Goal: Communication & Community: Answer question/provide support

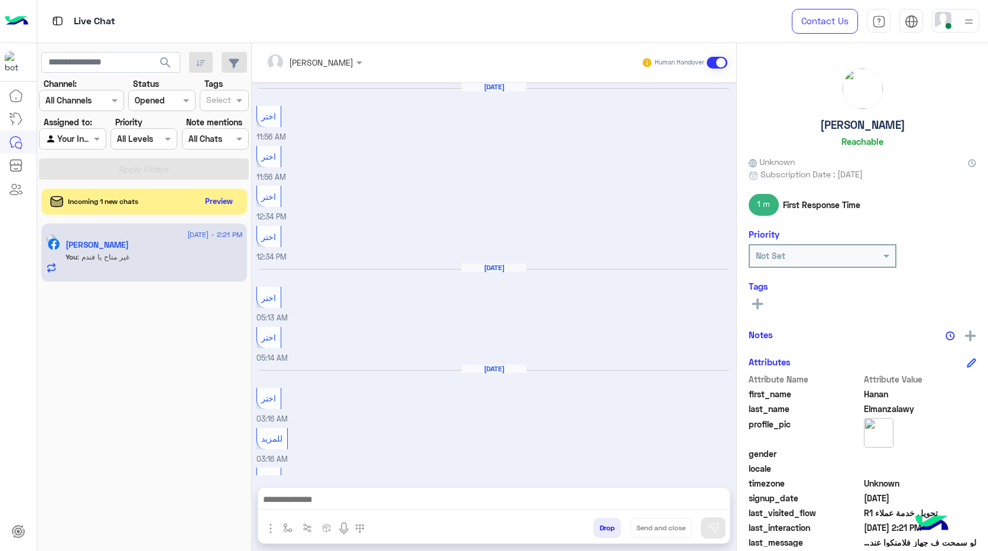
scroll to position [737, 0]
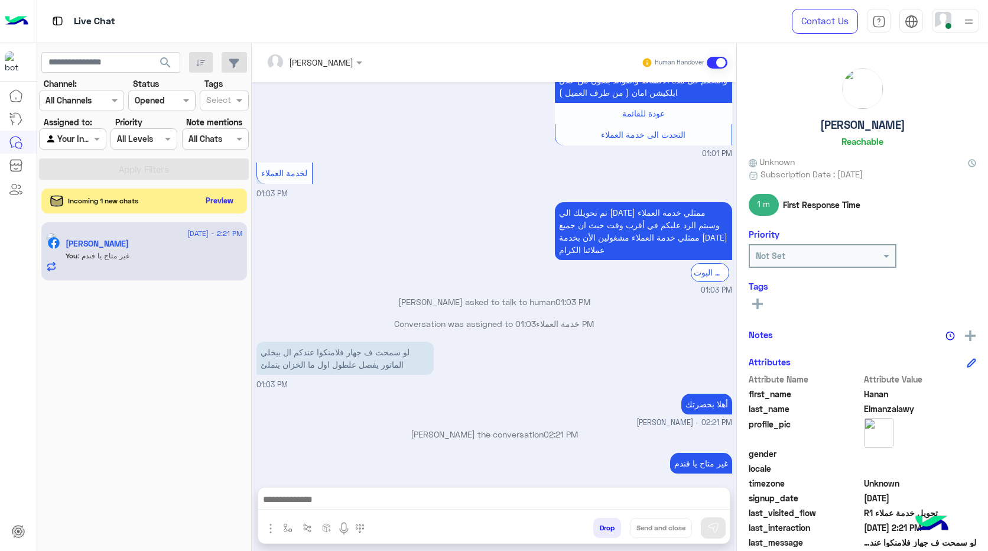
click at [225, 202] on button "Preview" at bounding box center [220, 201] width 37 height 16
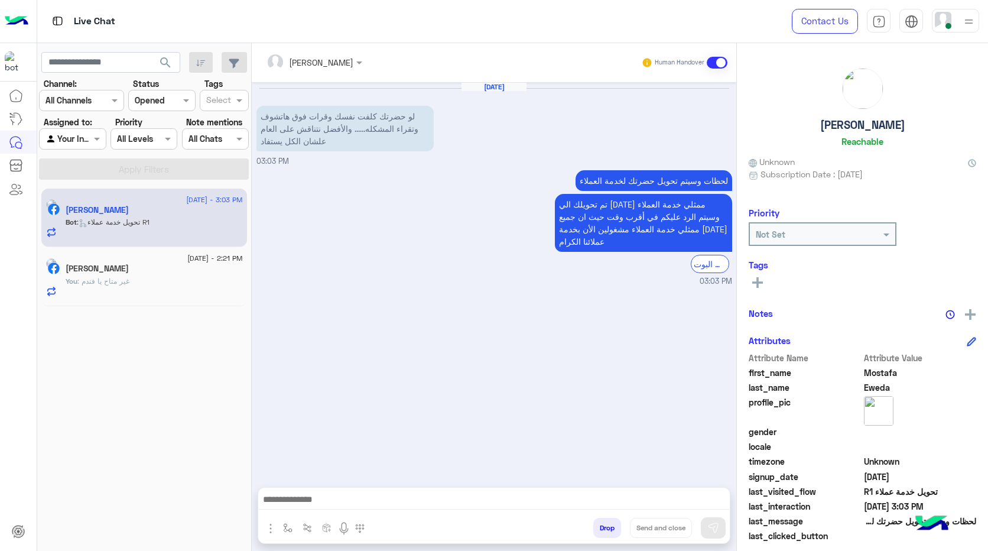
click at [608, 527] on button "Drop" at bounding box center [608, 528] width 28 height 20
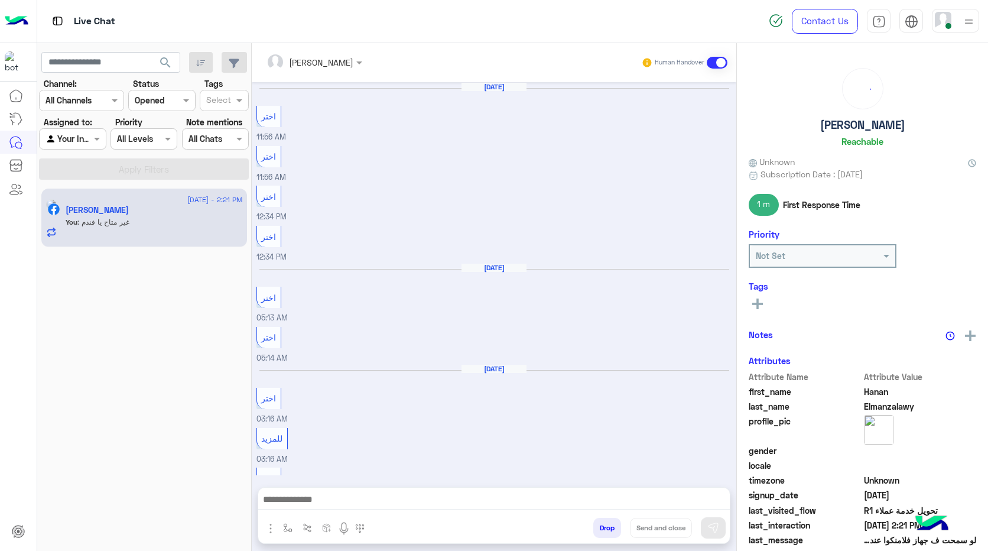
scroll to position [737, 0]
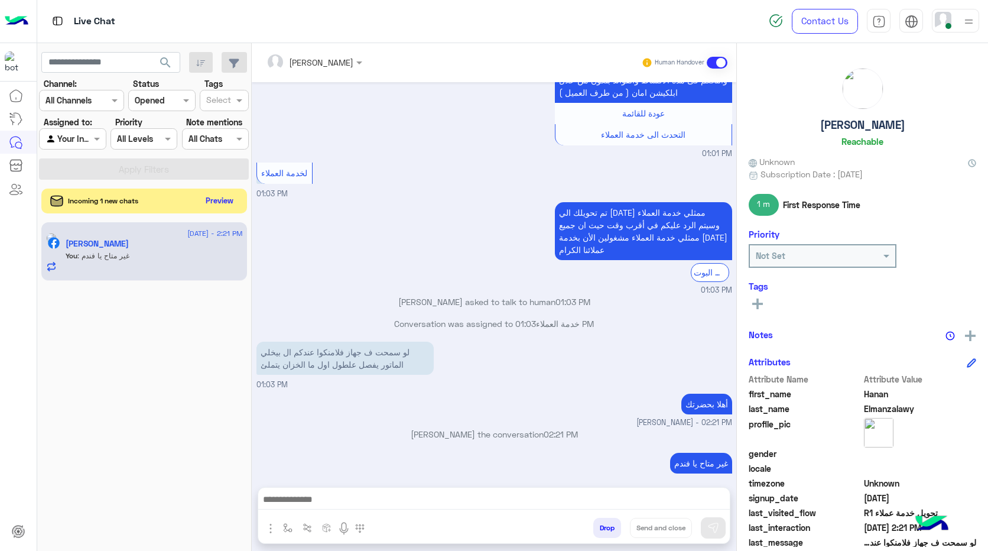
click at [204, 200] on button "Preview" at bounding box center [220, 201] width 37 height 16
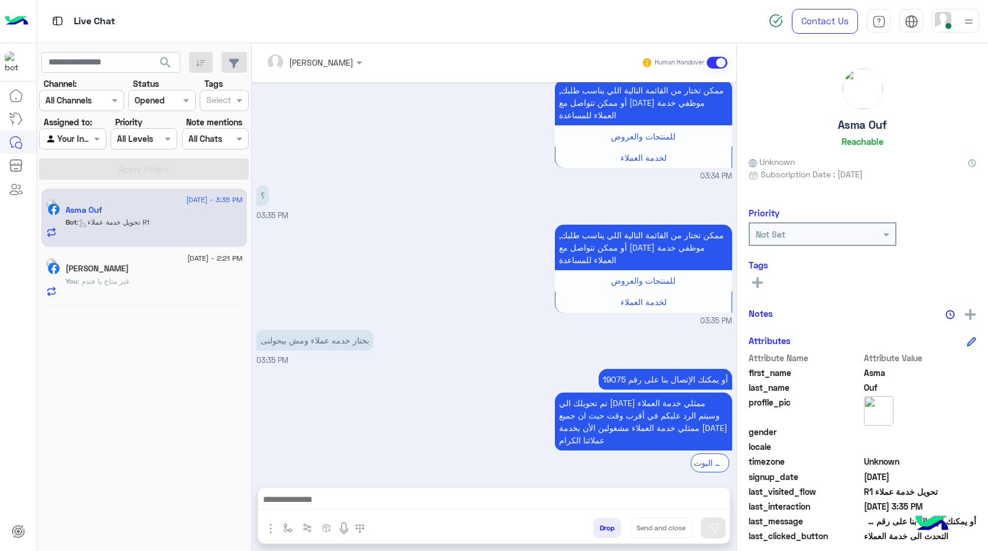
scroll to position [2634, 0]
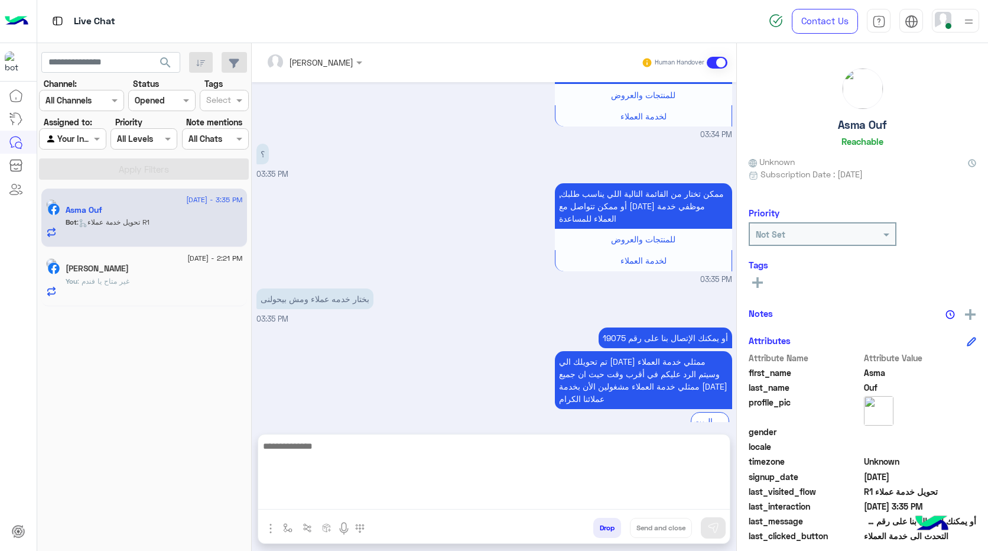
click at [390, 498] on textarea at bounding box center [494, 474] width 472 height 71
type textarea "*"
type textarea "**********"
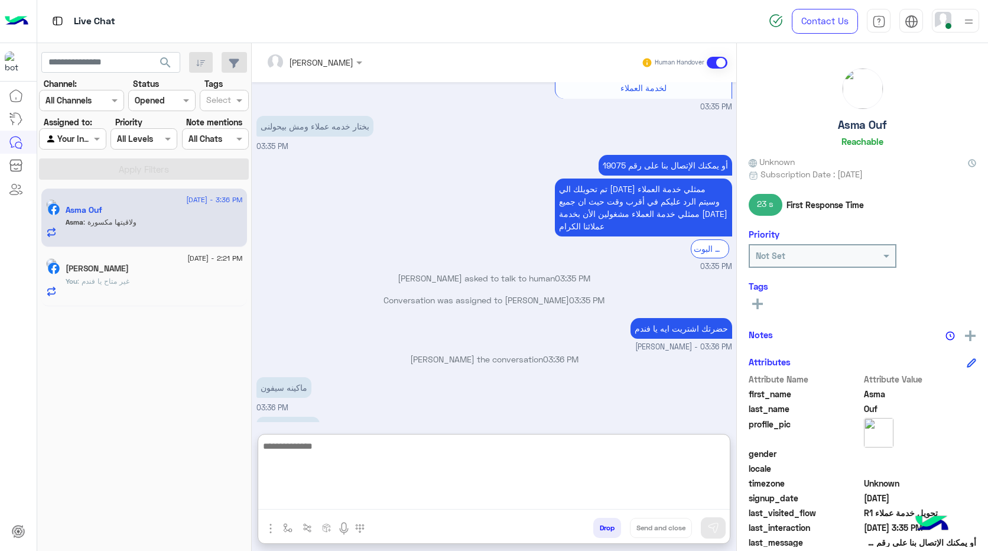
scroll to position [2825, 0]
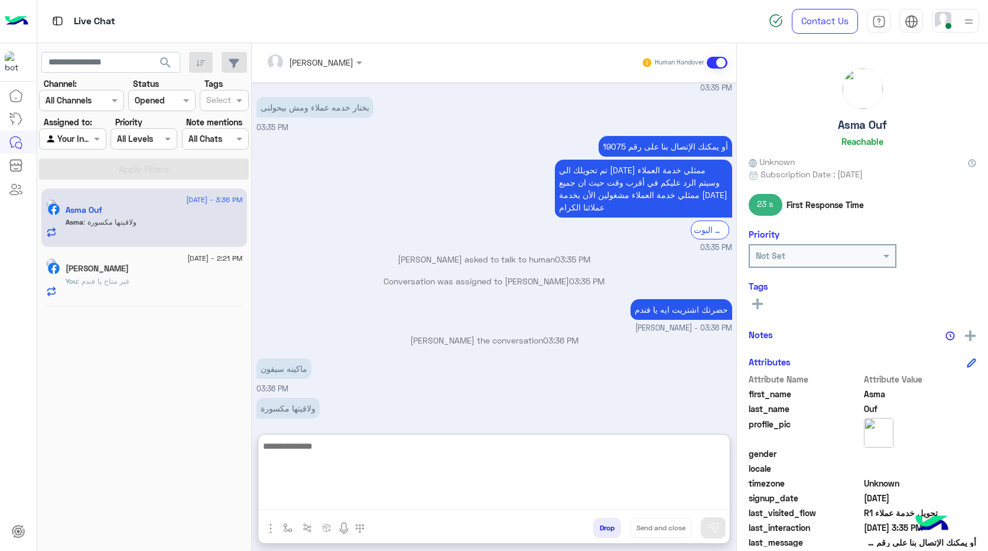
click at [392, 458] on textarea at bounding box center [494, 474] width 472 height 71
click at [392, 457] on textarea at bounding box center [494, 474] width 472 height 71
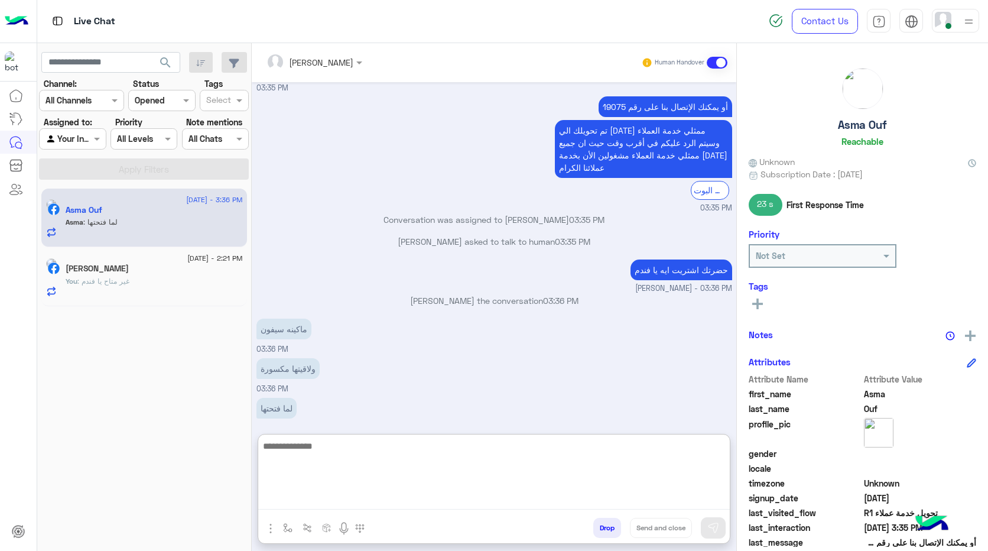
click at [392, 457] on textarea at bounding box center [494, 474] width 472 height 71
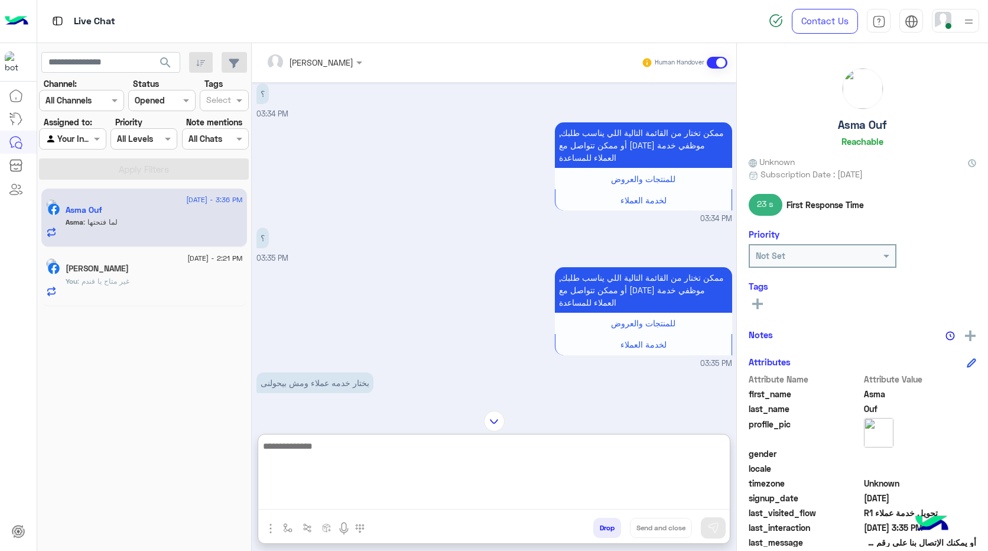
scroll to position [2569, 0]
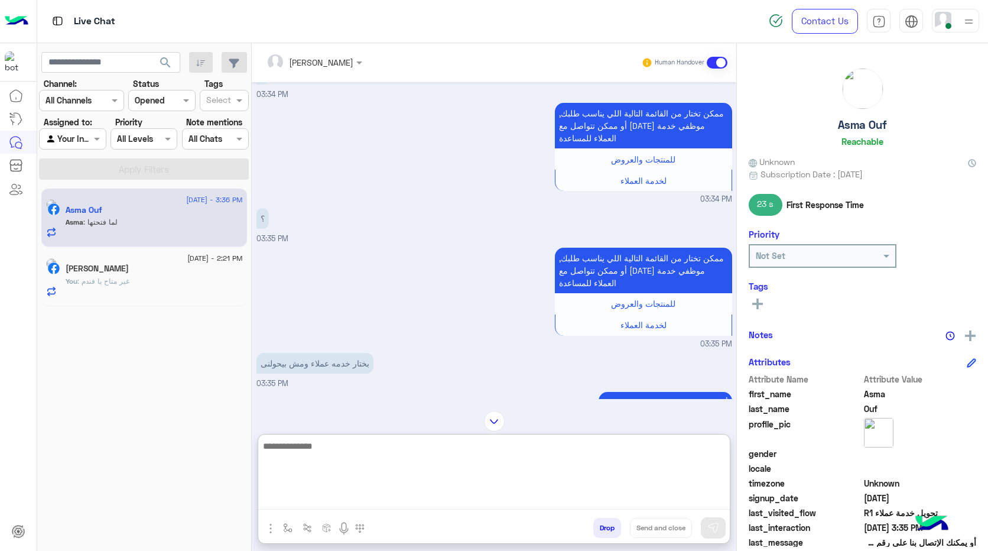
click at [446, 449] on textarea at bounding box center [494, 474] width 472 height 71
type textarea "**********"
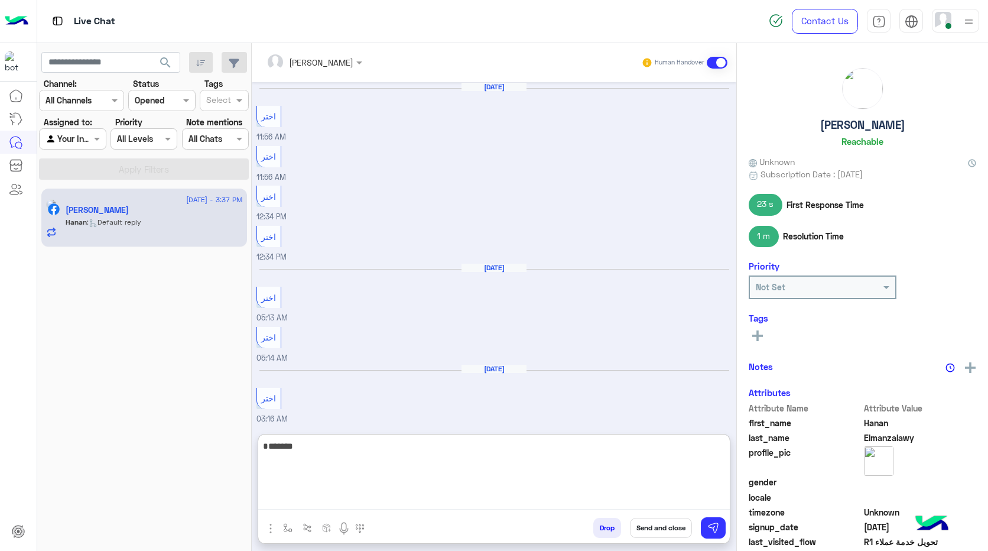
scroll to position [790, 0]
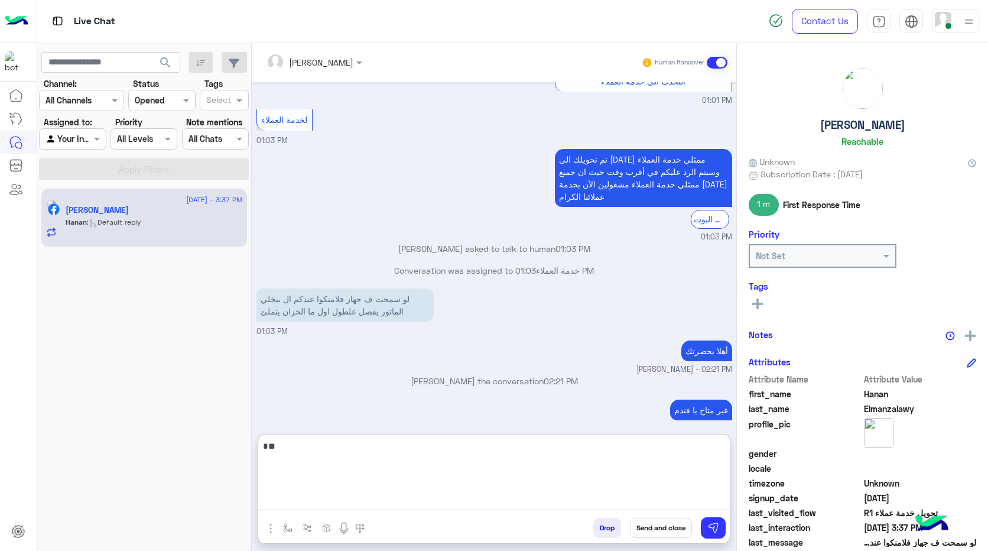
type textarea "*"
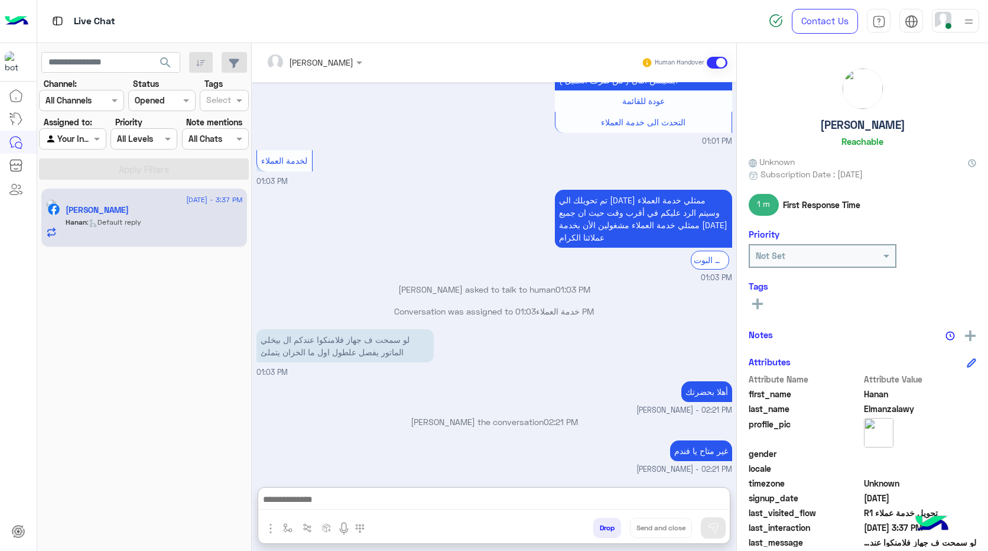
click at [73, 144] on input "text" at bounding box center [59, 139] width 27 height 12
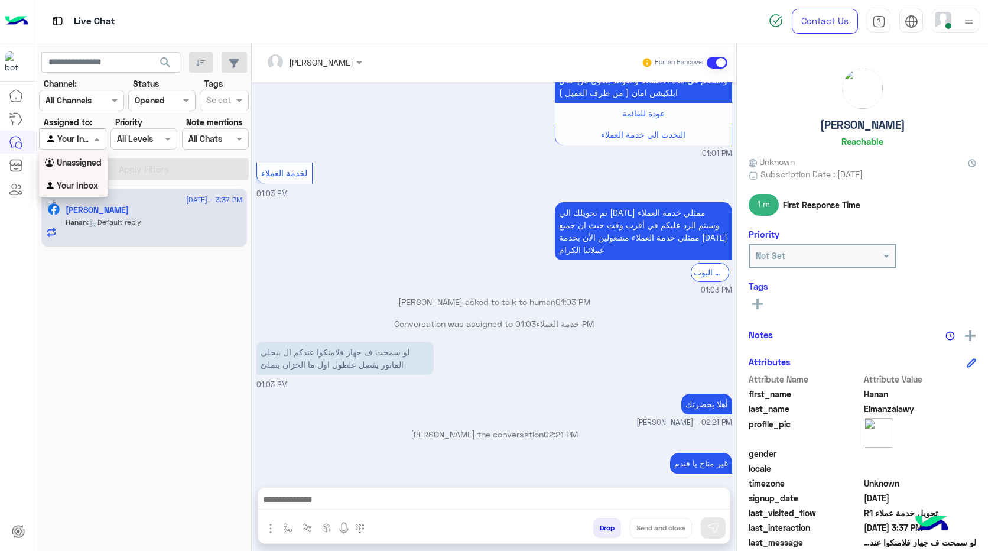
click at [90, 165] on b "Unassigned" at bounding box center [79, 162] width 45 height 10
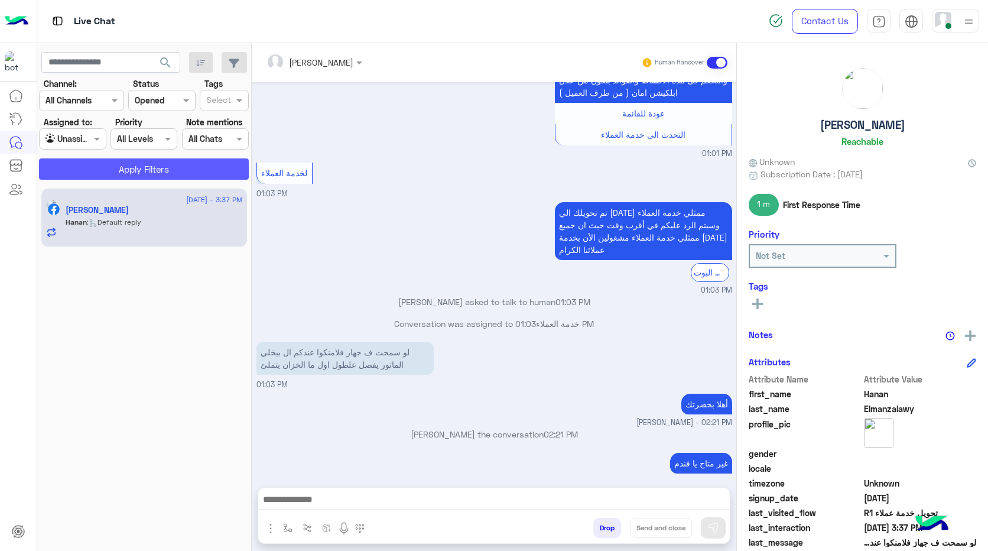
click at [101, 176] on button "Apply Filters" at bounding box center [144, 168] width 210 height 21
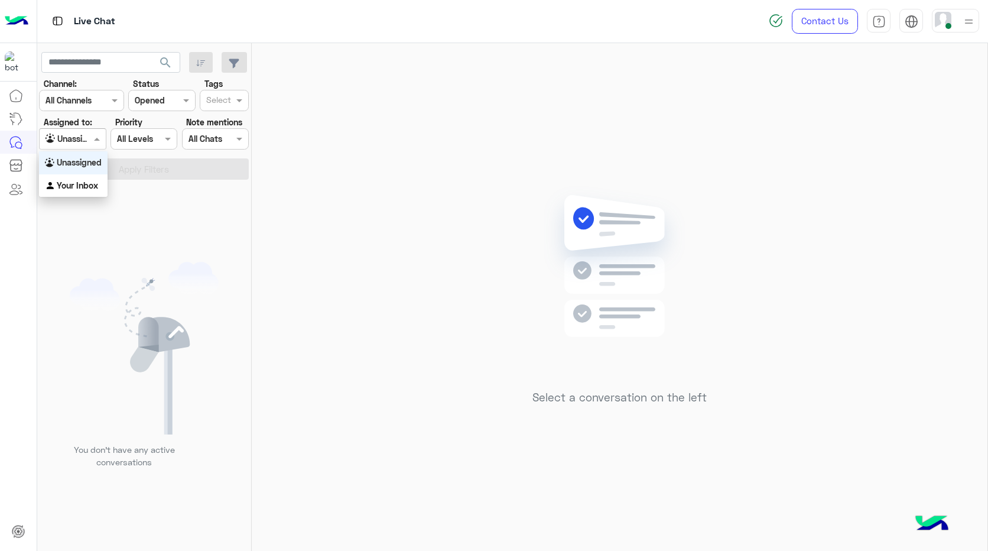
click at [65, 142] on input "text" at bounding box center [59, 139] width 27 height 12
click at [78, 186] on b "Your Inbox" at bounding box center [77, 185] width 41 height 10
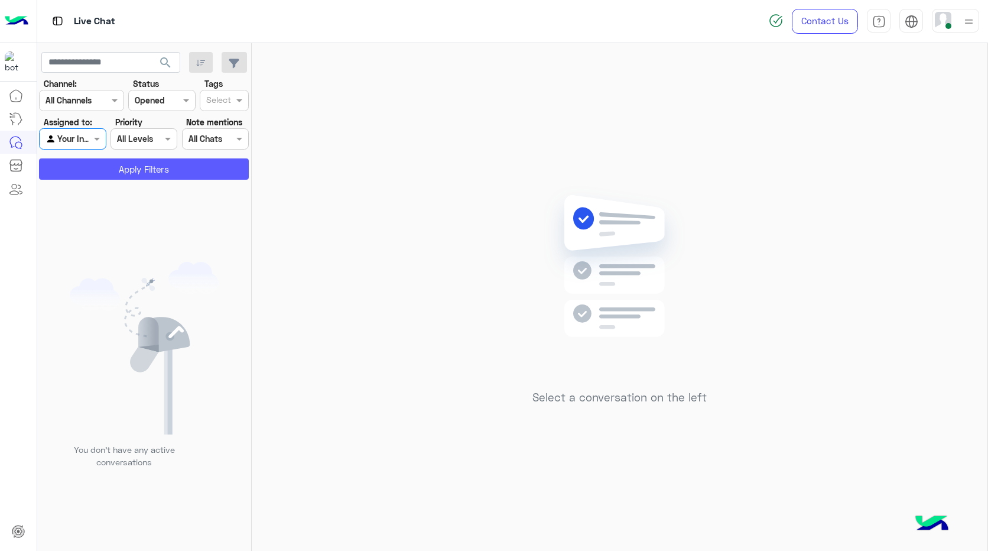
click at [83, 166] on button "Apply Filters" at bounding box center [144, 168] width 210 height 21
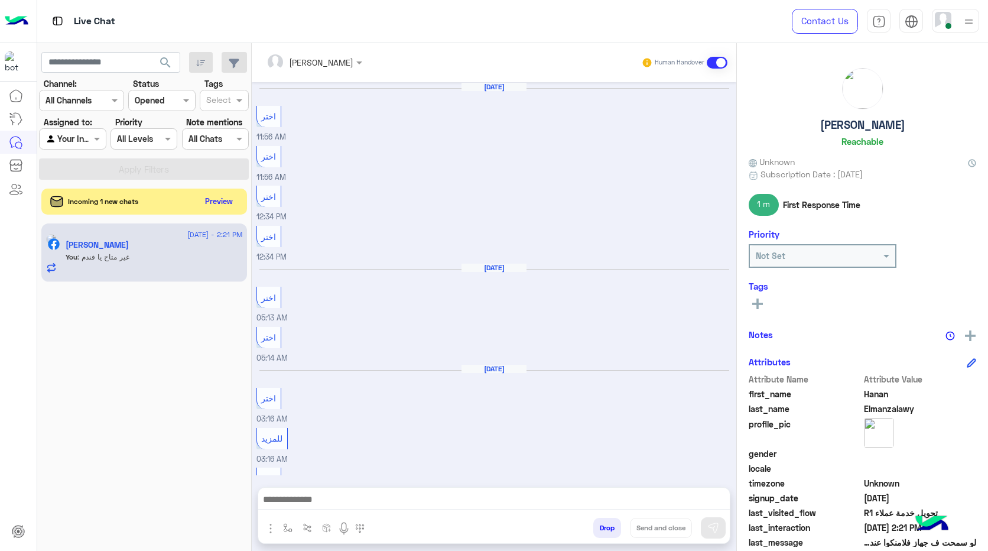
scroll to position [737, 0]
